Goal: Transaction & Acquisition: Download file/media

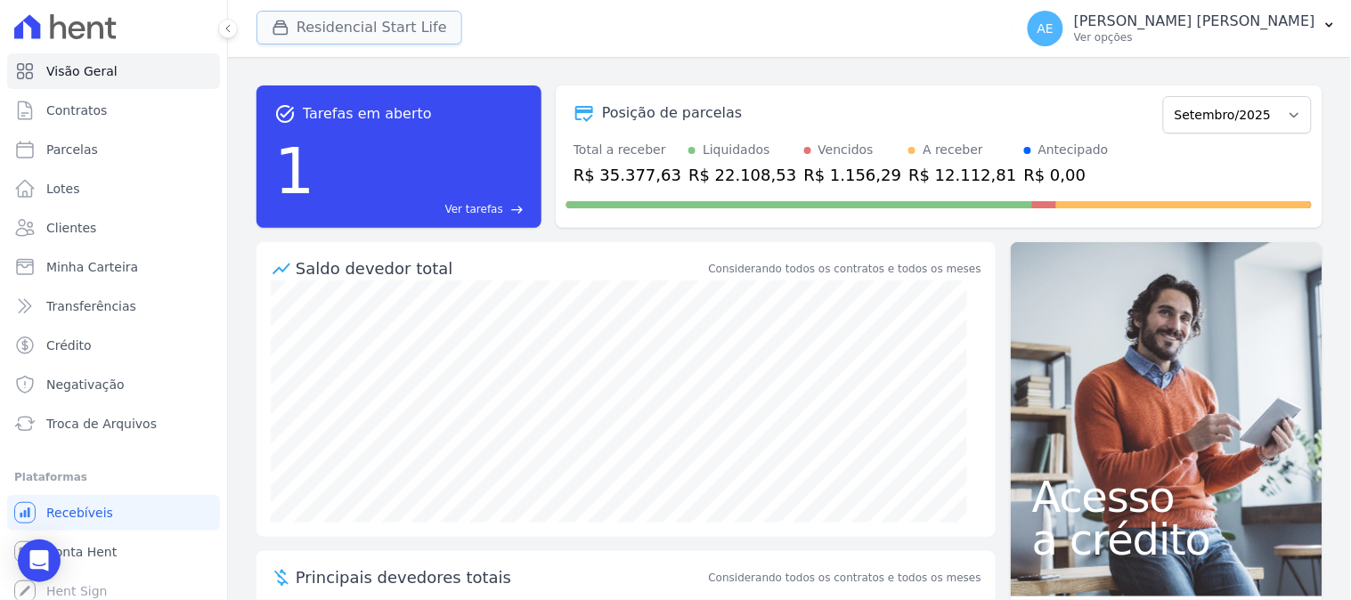
click at [344, 30] on button "Residencial Start Life" at bounding box center [359, 28] width 206 height 34
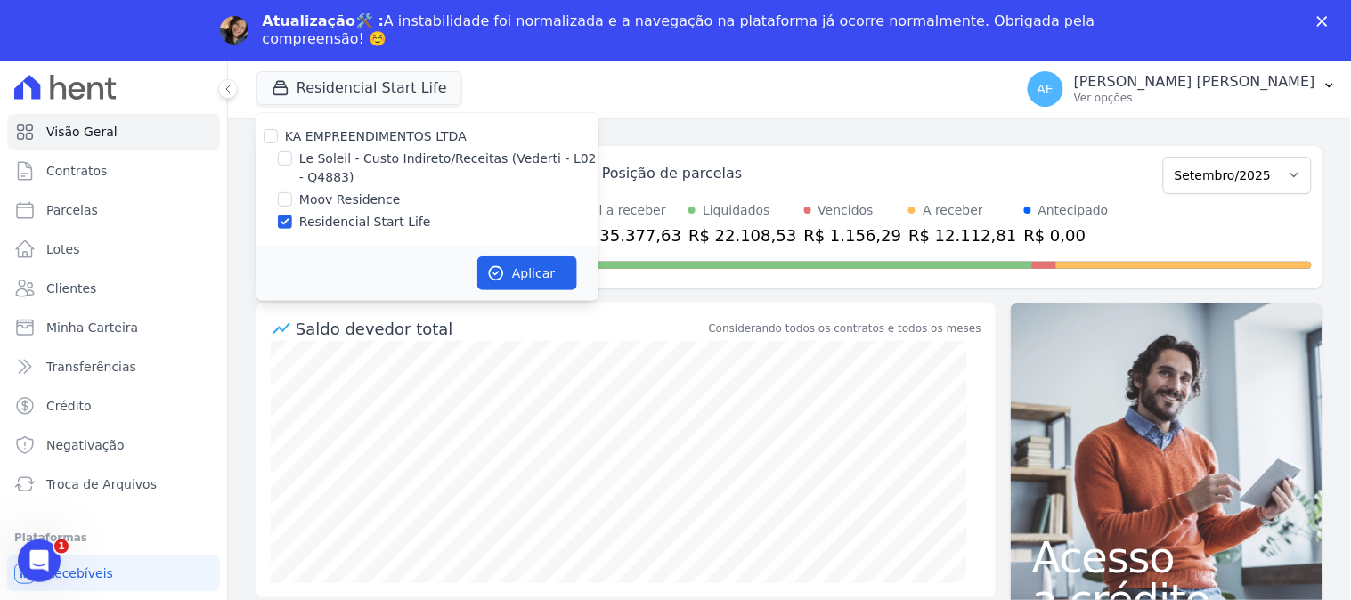
click at [324, 219] on label "Residencial Start Life" at bounding box center [365, 222] width 132 height 19
click at [292, 219] on input "Residencial Start Life" at bounding box center [285, 222] width 14 height 14
checkbox input "false"
click at [321, 200] on label "Moov Residence" at bounding box center [350, 200] width 102 height 19
click at [292, 200] on input "Moov Residence" at bounding box center [285, 199] width 14 height 14
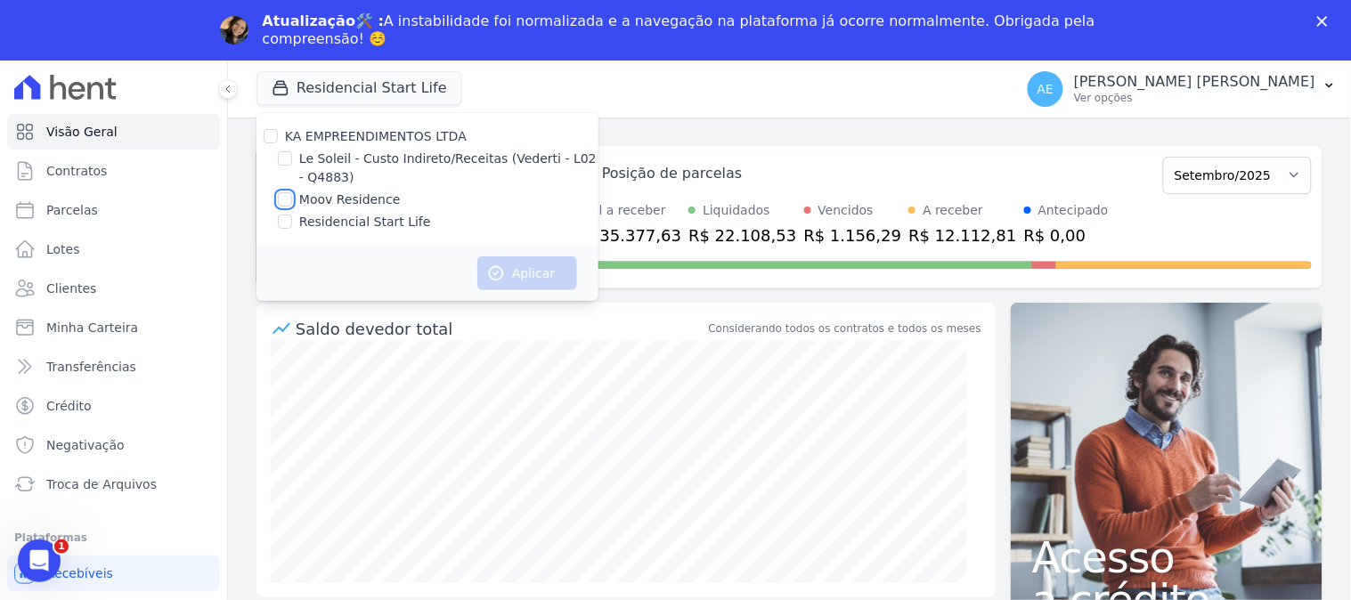
checkbox input "true"
click at [518, 270] on button "Aplicar" at bounding box center [527, 273] width 100 height 34
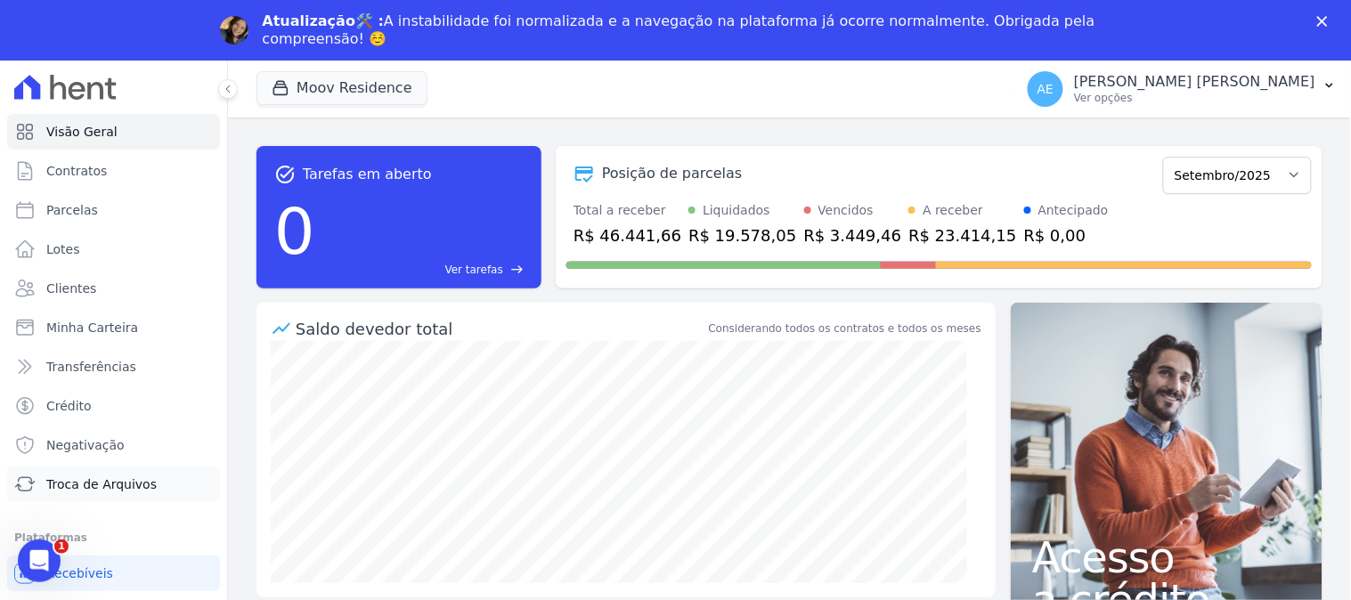
click at [98, 484] on span "Troca de Arquivos" at bounding box center [101, 485] width 110 height 18
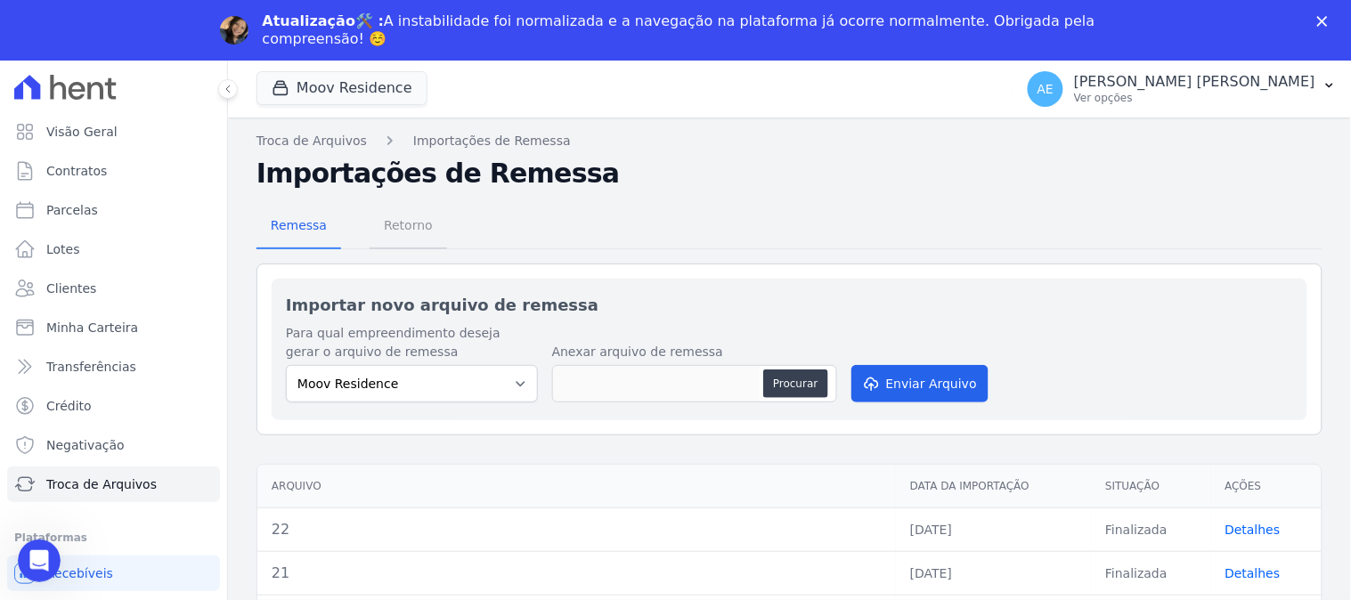
click at [384, 208] on span "Retorno" at bounding box center [408, 226] width 70 height 36
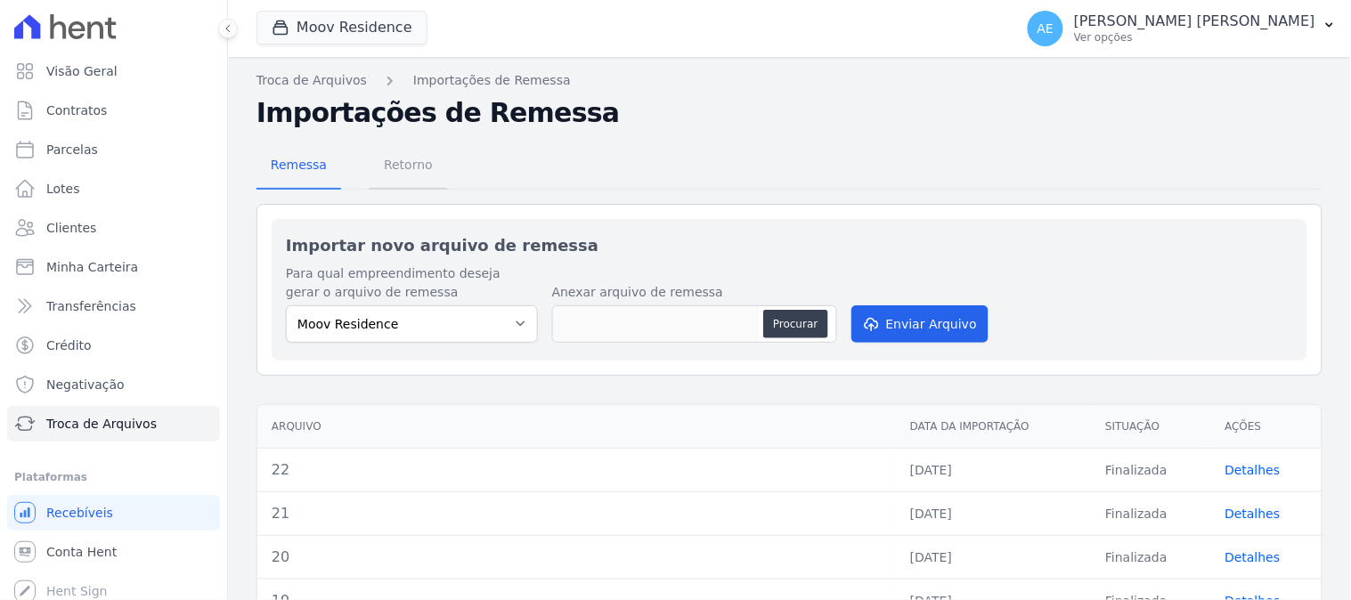
click at [384, 183] on span "Retorno" at bounding box center [408, 165] width 70 height 36
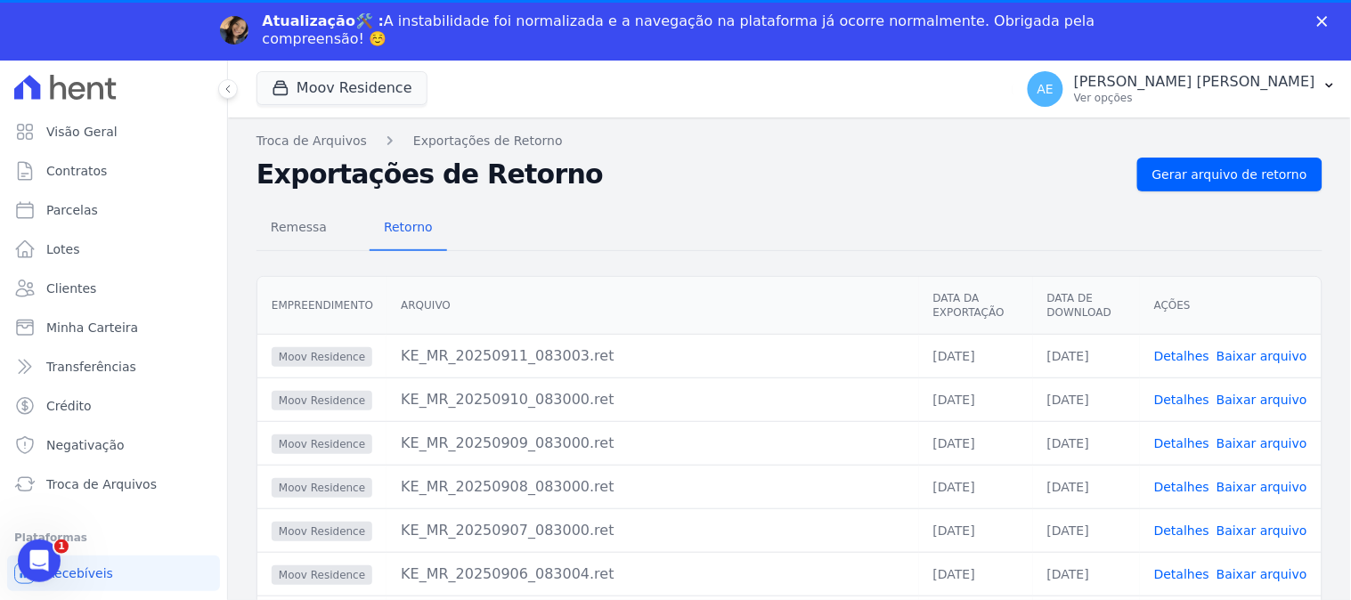
click at [433, 304] on th "Arquivo" at bounding box center [653, 306] width 533 height 58
click at [1206, 184] on link "Gerar arquivo de retorno" at bounding box center [1229, 175] width 185 height 34
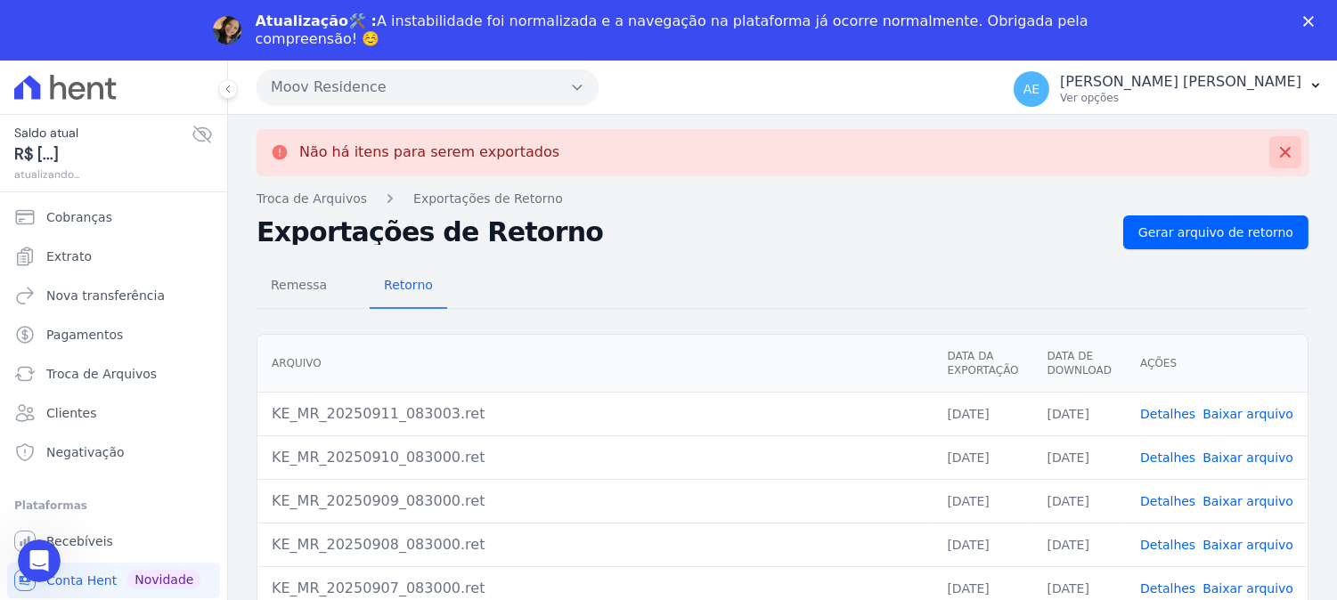
click at [1278, 151] on icon at bounding box center [1285, 152] width 18 height 18
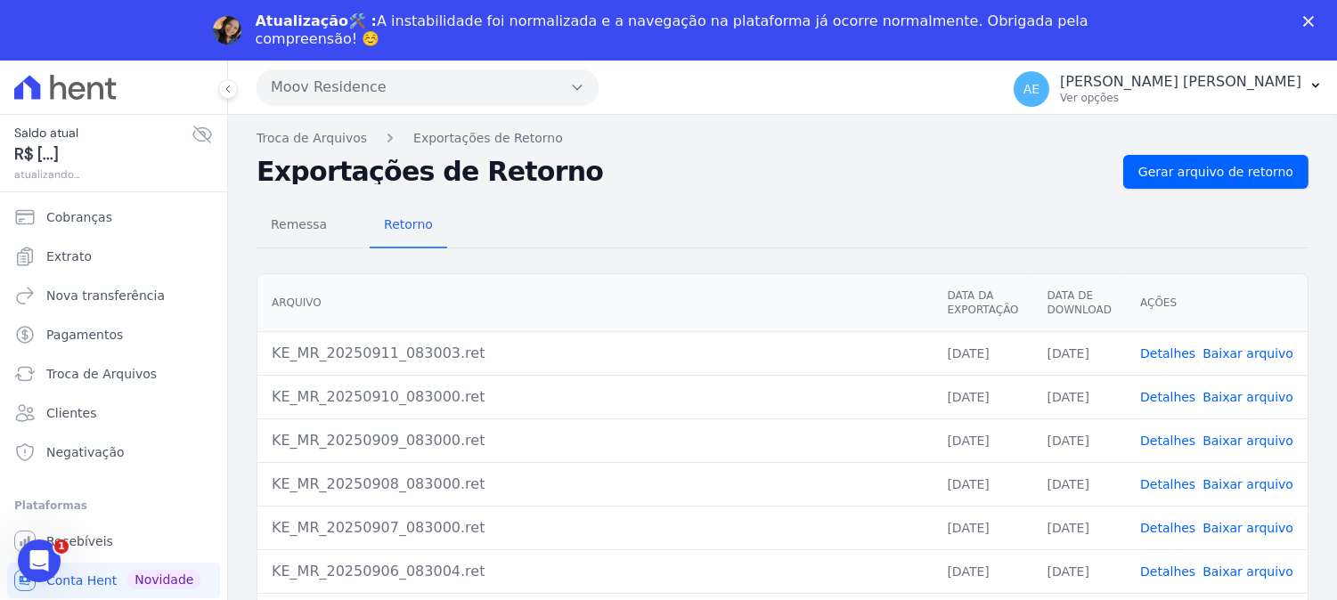
click at [1239, 359] on link "Baixar arquivo" at bounding box center [1247, 353] width 91 height 14
click at [1250, 395] on link "Baixar arquivo" at bounding box center [1247, 397] width 91 height 14
